Goal: Task Accomplishment & Management: Use online tool/utility

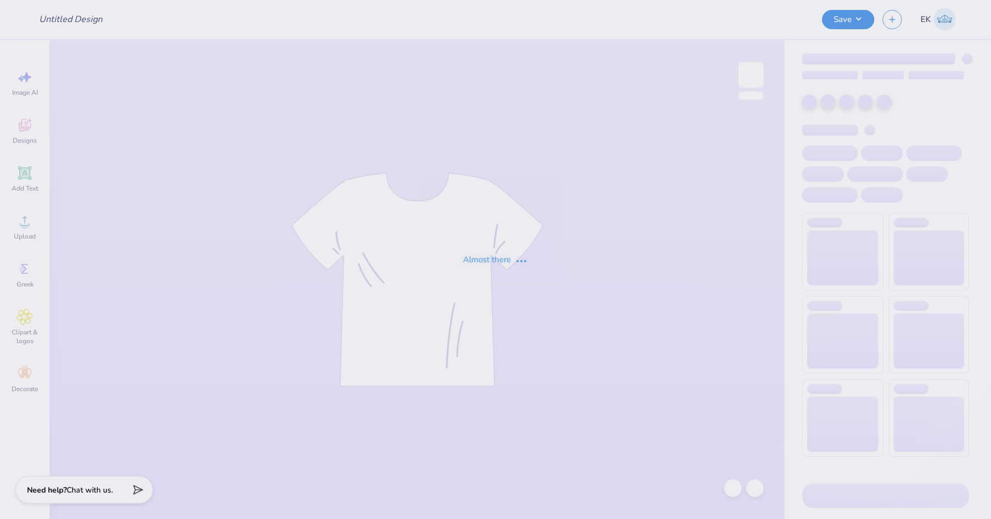
type input "kappa hoodie pr"
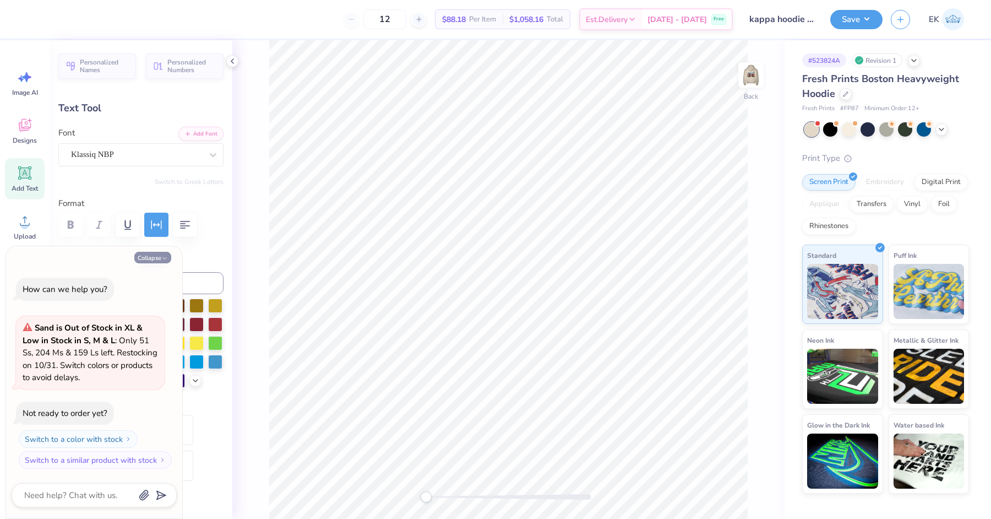
click at [166, 257] on icon "button" at bounding box center [164, 258] width 7 height 7
type textarea "x"
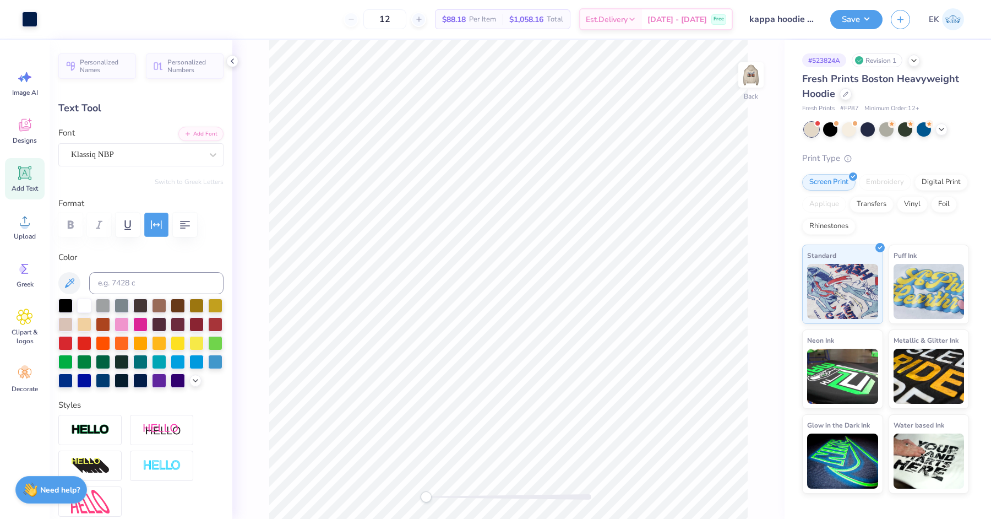
click at [154, 218] on icon "button" at bounding box center [156, 224] width 13 height 13
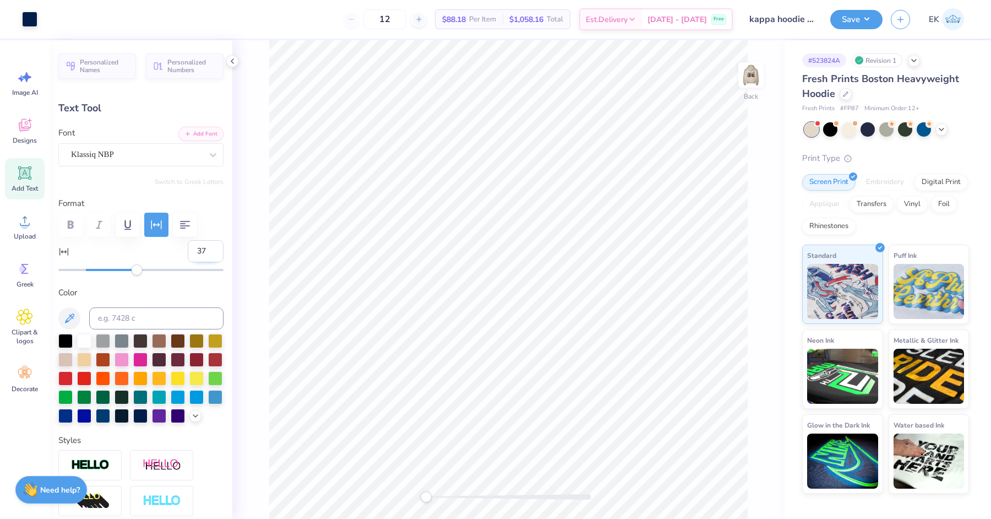
click at [205, 245] on input "37" at bounding box center [206, 251] width 36 height 22
type input "3"
type input "25"
click at [201, 254] on input "25" at bounding box center [206, 251] width 36 height 22
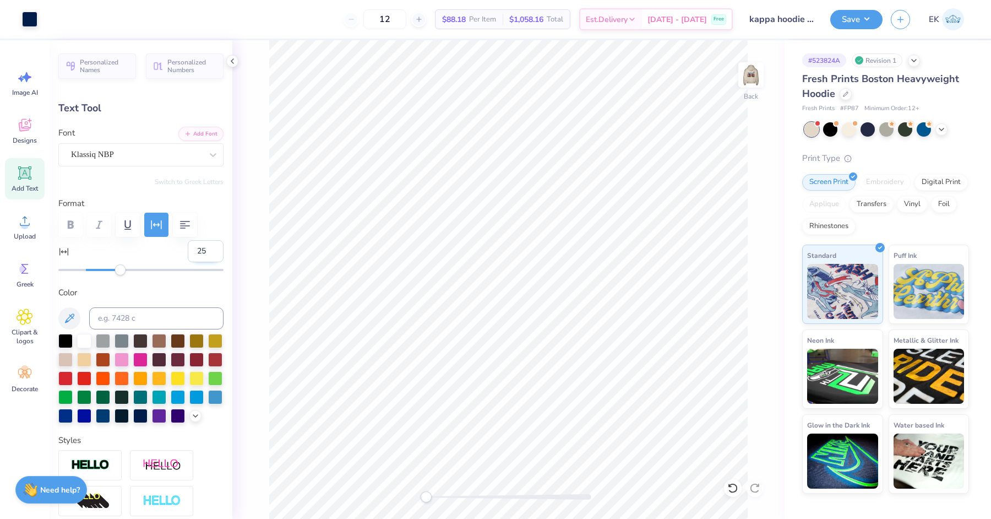
click at [201, 254] on input "25" at bounding box center [206, 251] width 36 height 22
type input "20"
click at [198, 255] on input "20" at bounding box center [206, 251] width 36 height 22
type input "35"
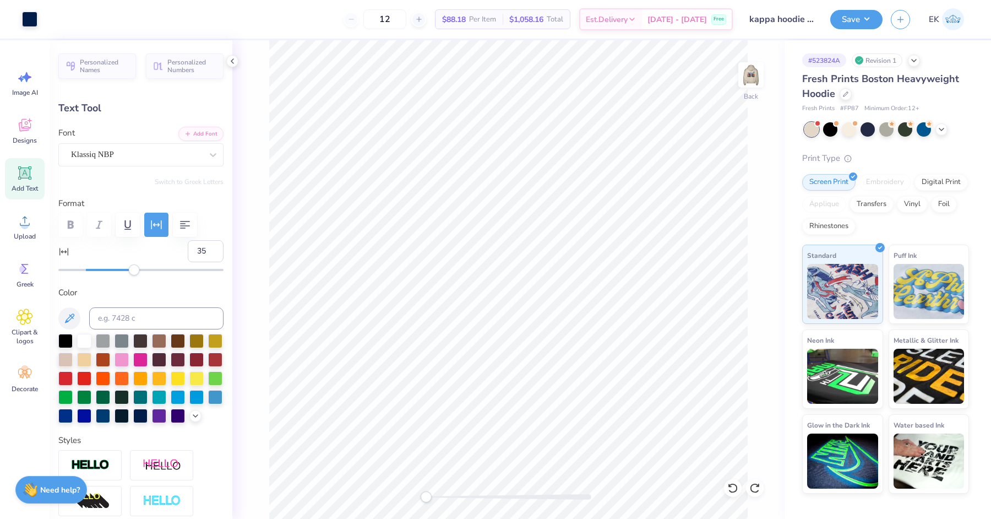
type input "5.69"
type input "20"
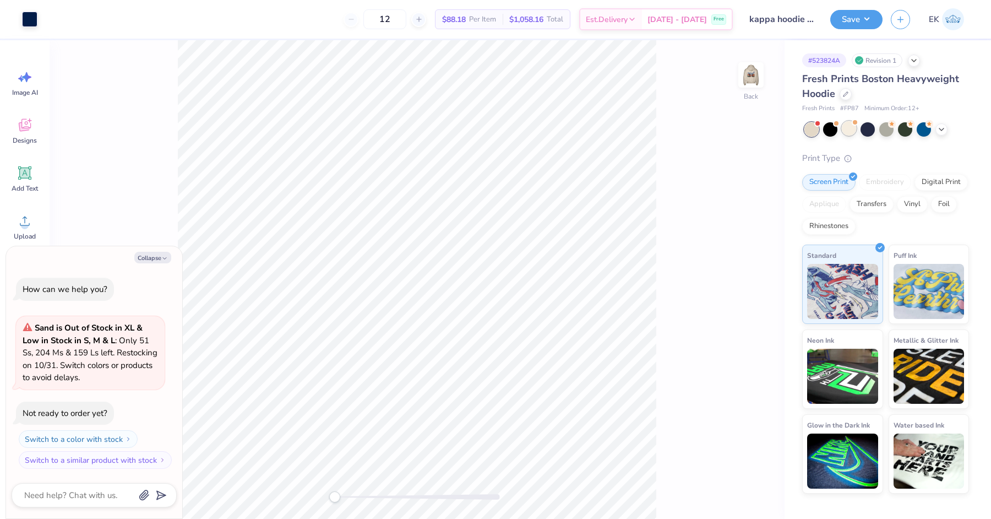
click at [850, 125] on div at bounding box center [849, 128] width 14 height 14
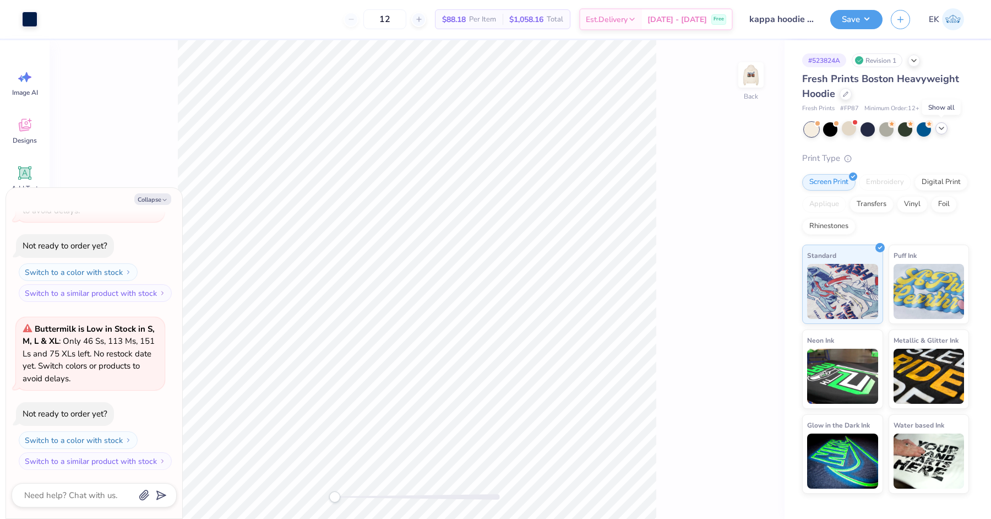
click at [940, 128] on icon at bounding box center [941, 128] width 9 height 9
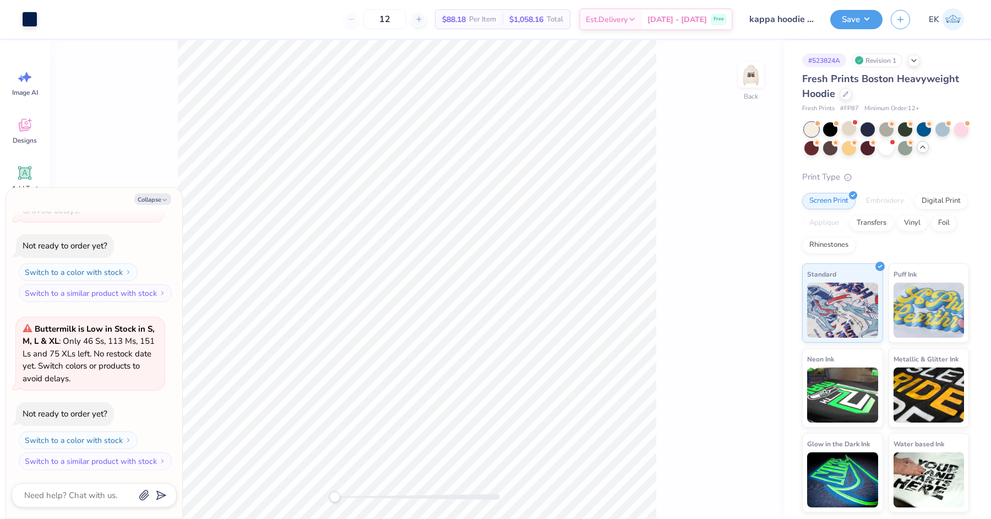
click at [890, 118] on div "Fresh Prints Boston Heavyweight Hoodie Fresh Prints # FP87 Minimum Order: 12 + …" at bounding box center [885, 292] width 167 height 440
click at [887, 124] on div at bounding box center [886, 128] width 14 height 14
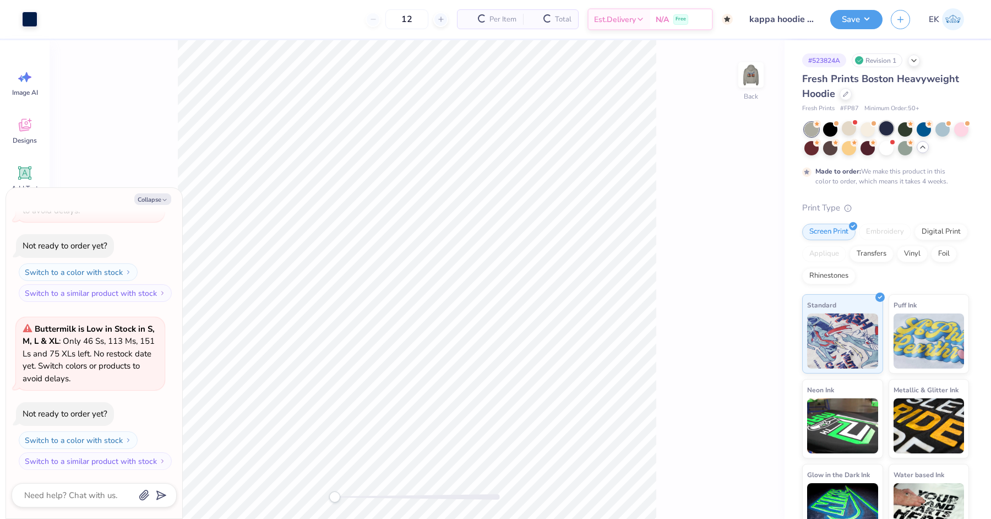
type textarea "x"
type input "50"
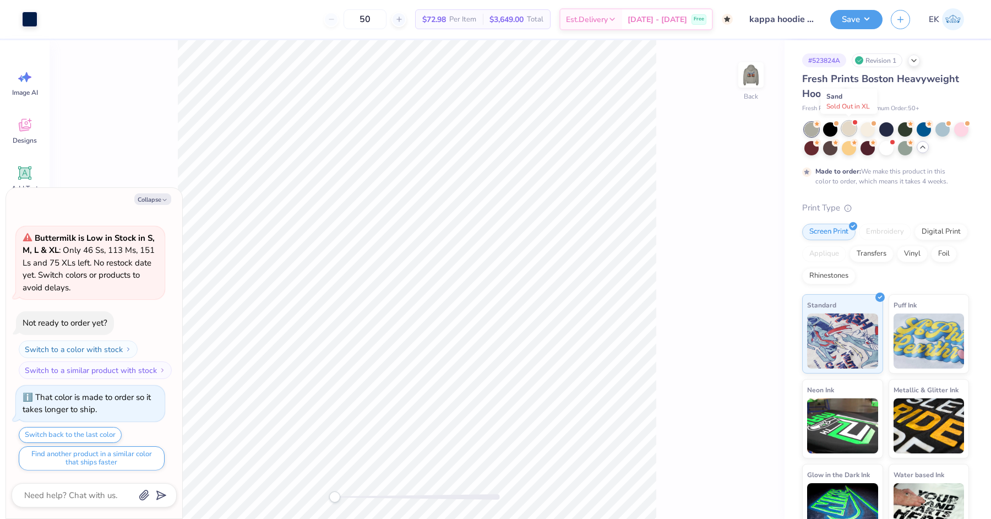
click at [848, 124] on div at bounding box center [849, 128] width 14 height 14
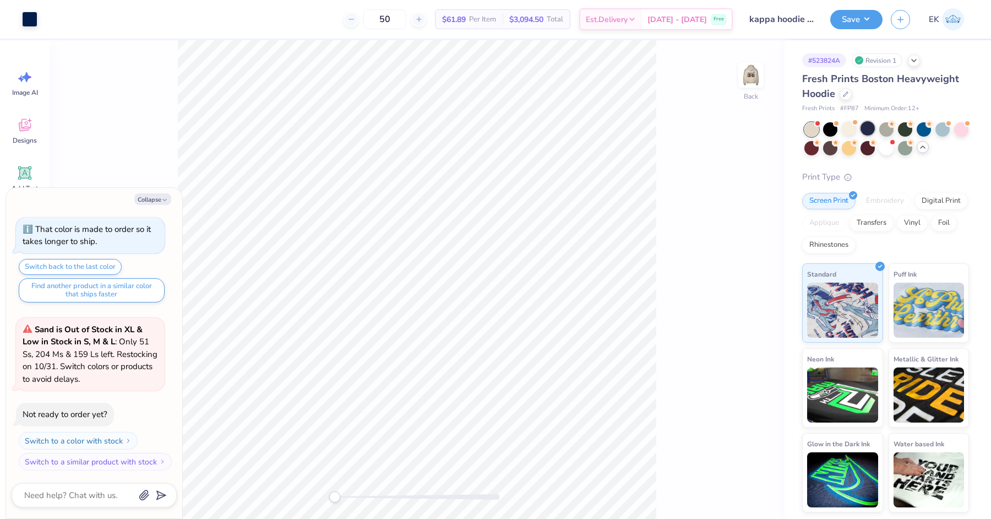
scroll to position [435, 0]
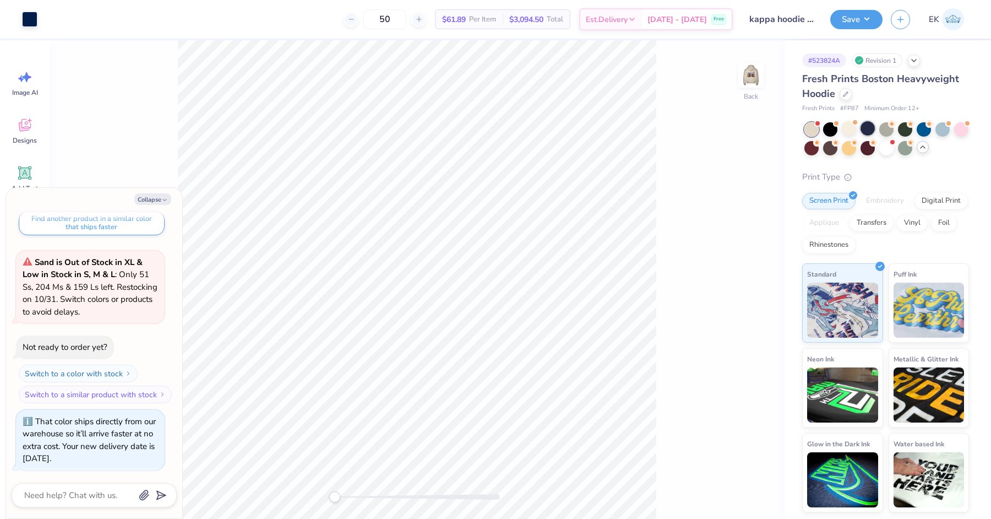
click at [864, 128] on div at bounding box center [868, 128] width 14 height 14
click at [850, 124] on div at bounding box center [849, 128] width 14 height 14
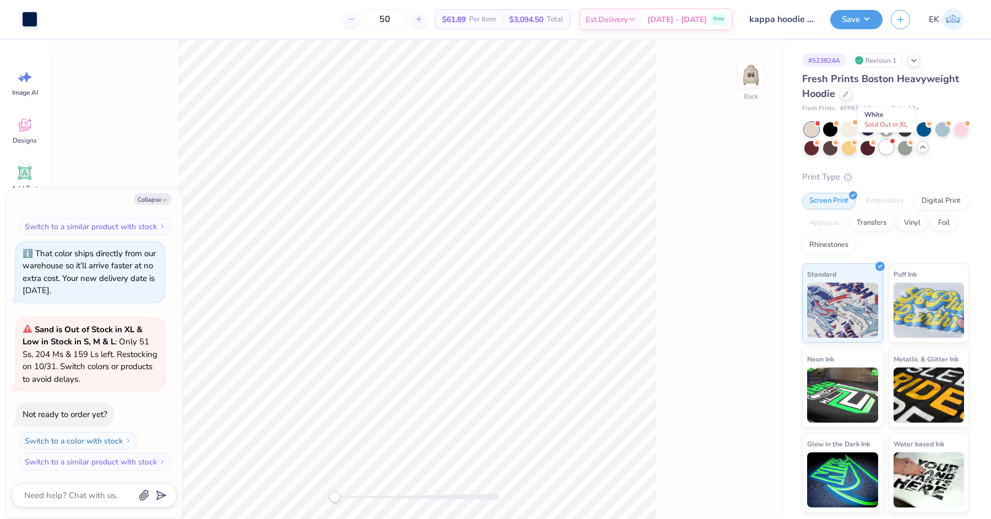
click at [893, 150] on div at bounding box center [886, 147] width 14 height 14
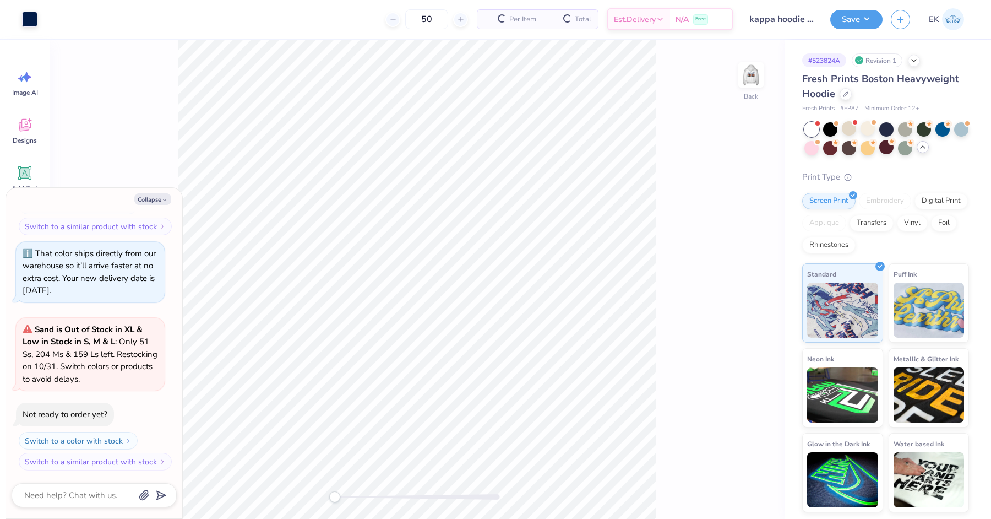
scroll to position [771, 0]
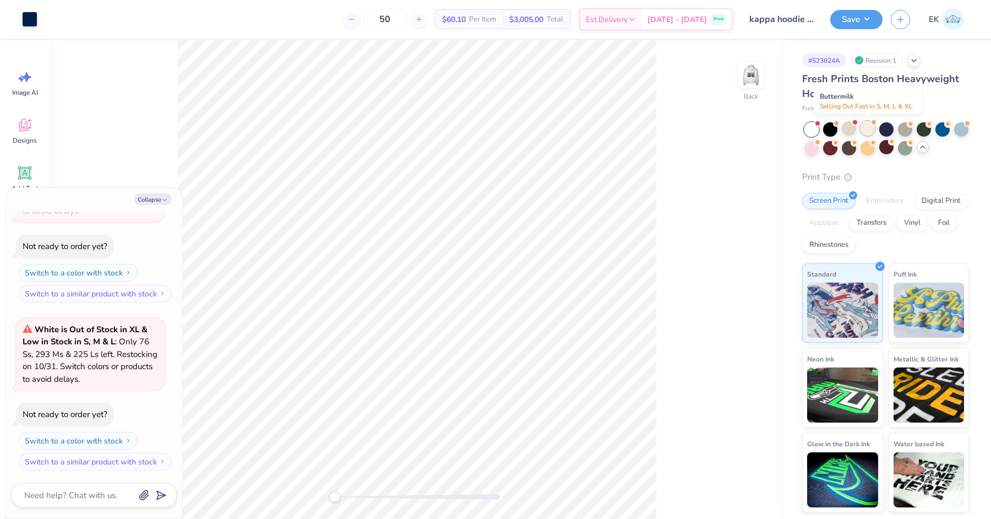
click at [867, 126] on div at bounding box center [868, 128] width 14 height 14
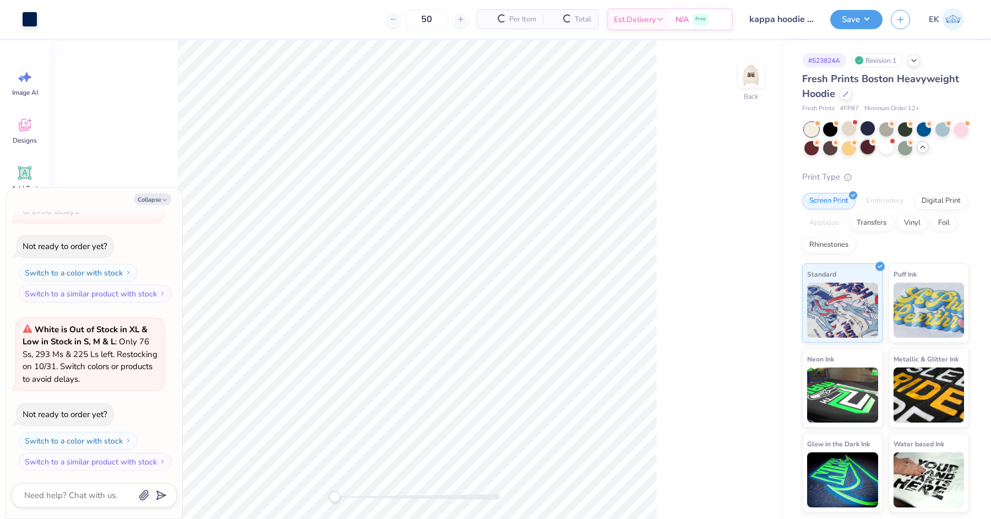
scroll to position [939, 0]
click at [882, 15] on button "Save" at bounding box center [856, 17] width 52 height 19
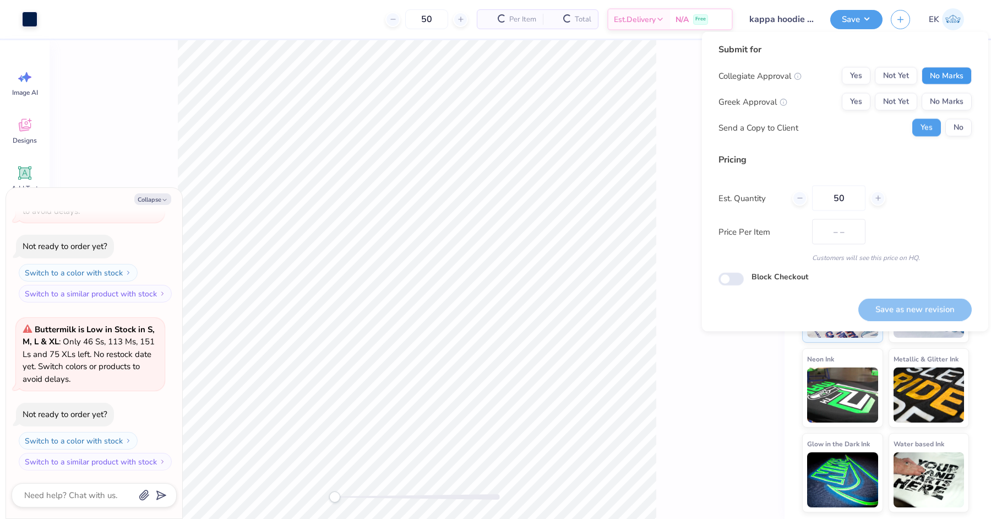
click at [943, 68] on button "No Marks" at bounding box center [947, 76] width 50 height 18
type textarea "x"
type input "$61.89"
click at [875, 99] on button "Not Yet" at bounding box center [896, 102] width 42 height 18
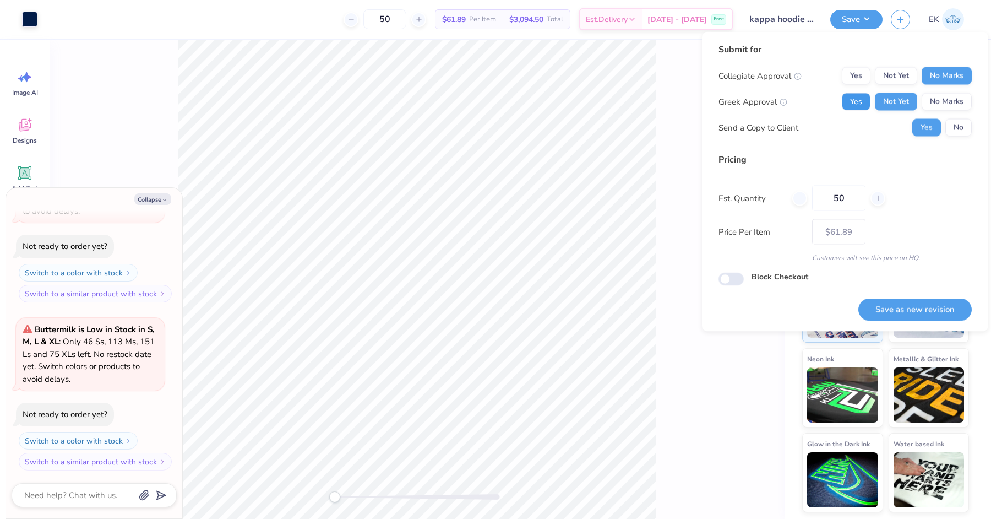
click at [856, 99] on button "Yes" at bounding box center [856, 102] width 29 height 18
click at [926, 311] on button "Save as new revision" at bounding box center [914, 309] width 113 height 23
type textarea "x"
type input "– –"
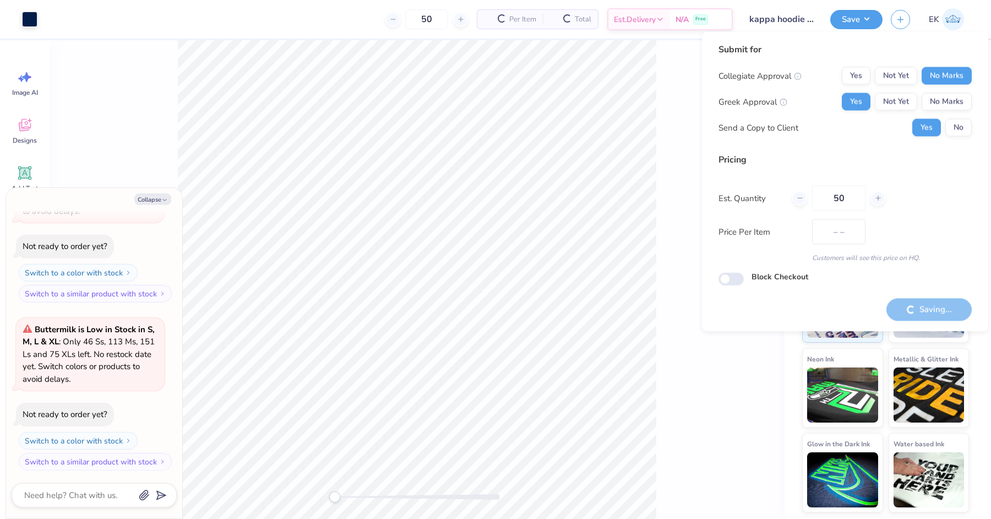
type textarea "x"
type input "$61.89"
type textarea "x"
